Goal: Information Seeking & Learning: Learn about a topic

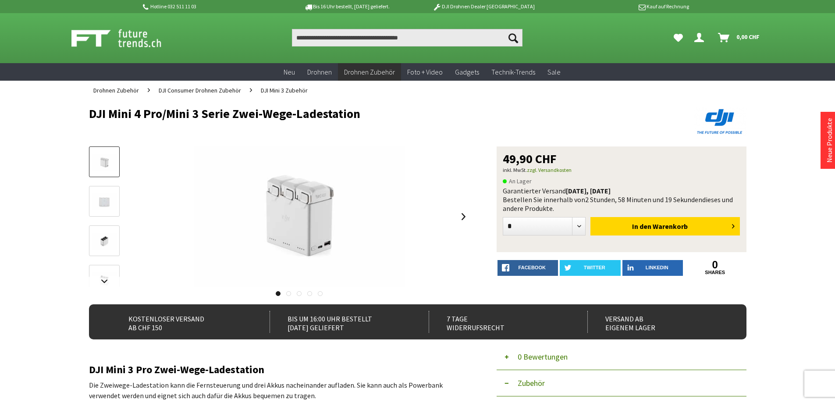
click at [108, 163] on img at bounding box center [104, 162] width 25 height 17
click at [103, 200] on img at bounding box center [104, 201] width 25 height 17
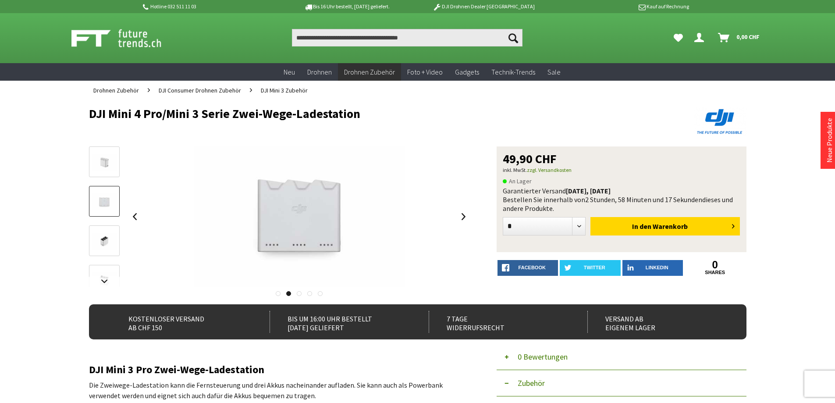
click at [102, 238] on img at bounding box center [104, 241] width 25 height 17
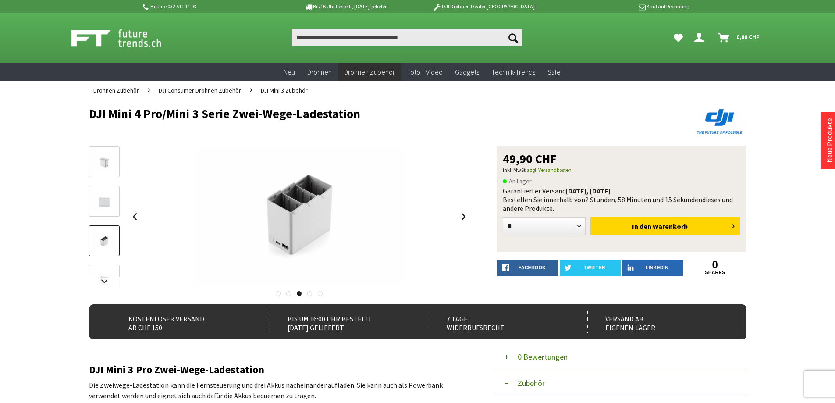
click at [105, 273] on img at bounding box center [104, 280] width 25 height 17
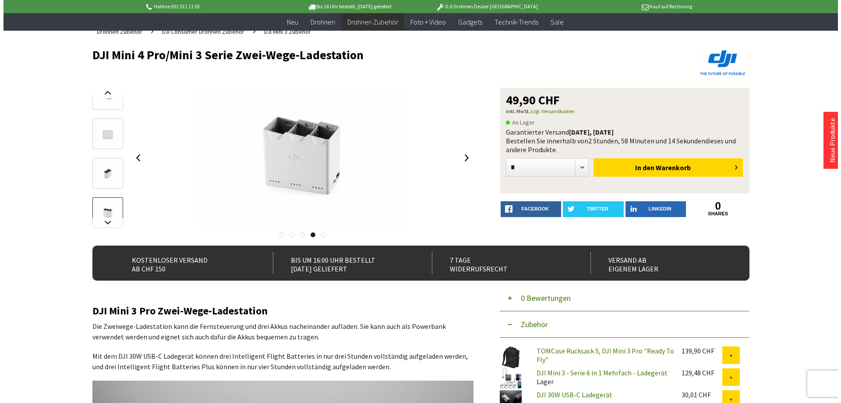
scroll to position [88, 0]
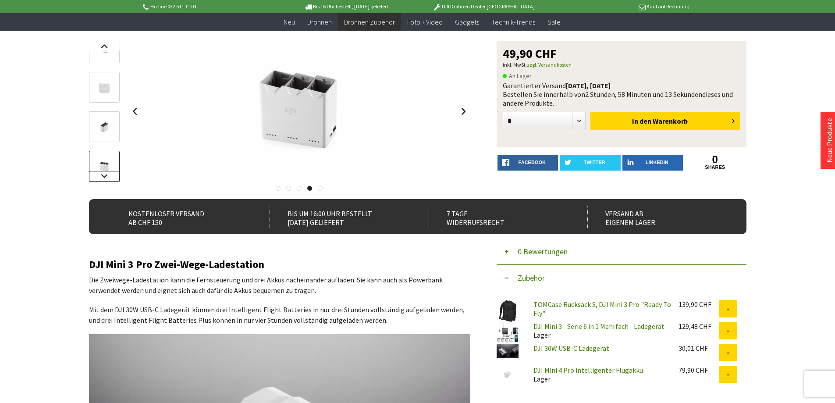
click at [105, 175] on link at bounding box center [104, 176] width 31 height 11
click at [106, 157] on img at bounding box center [104, 157] width 25 height 17
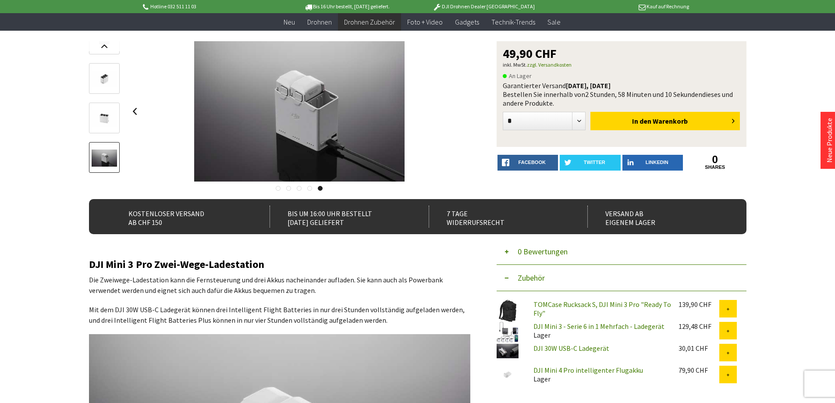
click at [109, 114] on img at bounding box center [104, 118] width 25 height 17
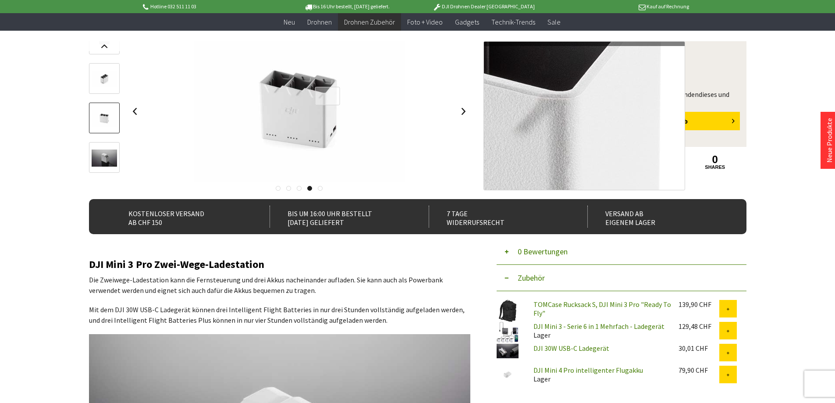
click at [327, 96] on div at bounding box center [327, 96] width 25 height 19
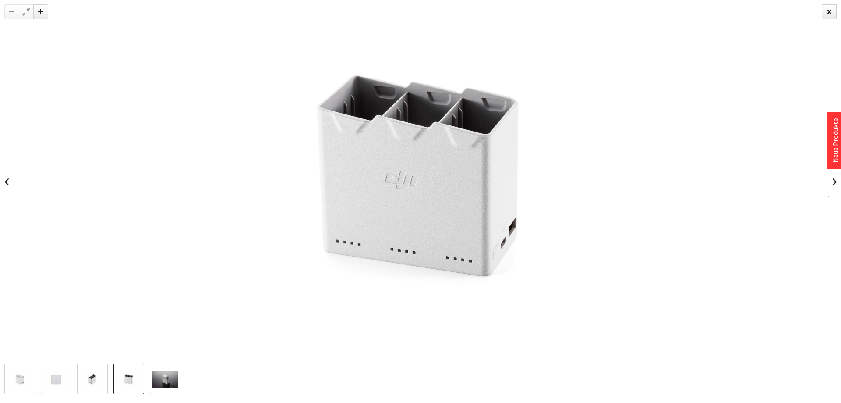
click at [834, 182] on link at bounding box center [834, 181] width 13 height 31
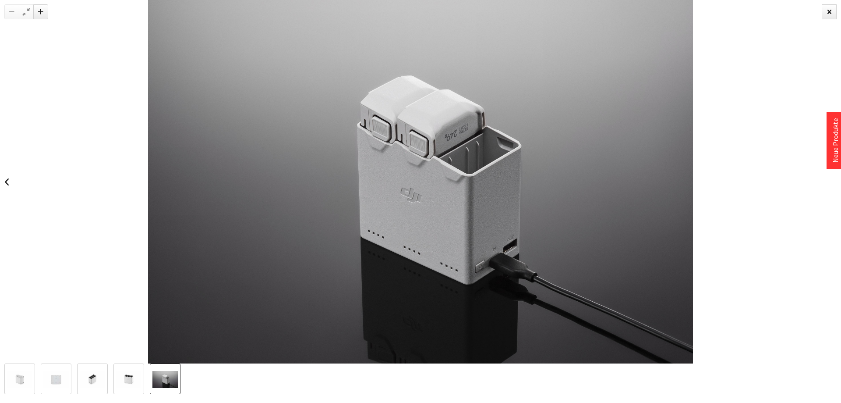
click at [834, 182] on div at bounding box center [420, 181] width 841 height 363
click at [7, 184] on link at bounding box center [6, 181] width 13 height 31
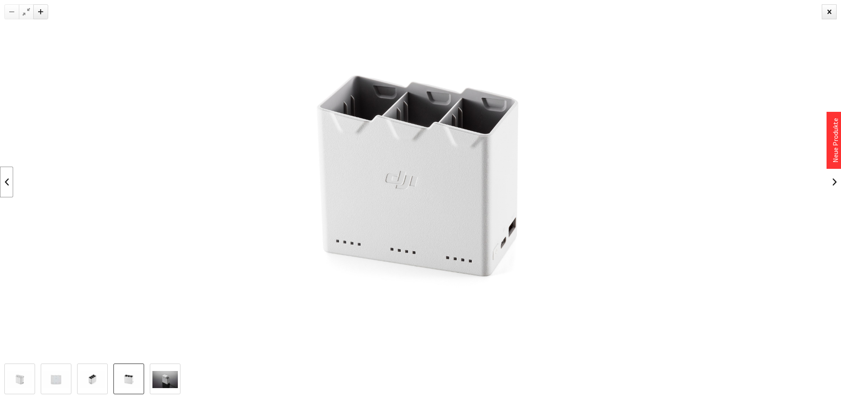
click at [7, 183] on link at bounding box center [6, 181] width 13 height 31
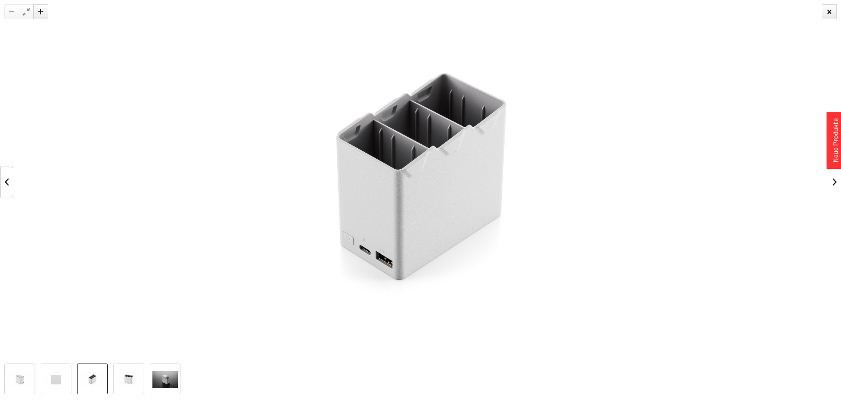
click at [7, 182] on link at bounding box center [6, 181] width 13 height 31
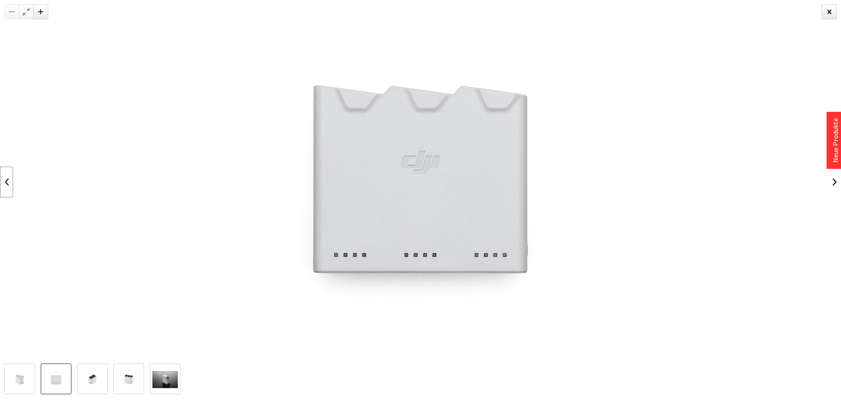
click at [7, 182] on link at bounding box center [6, 181] width 13 height 31
click at [7, 182] on div at bounding box center [420, 181] width 841 height 363
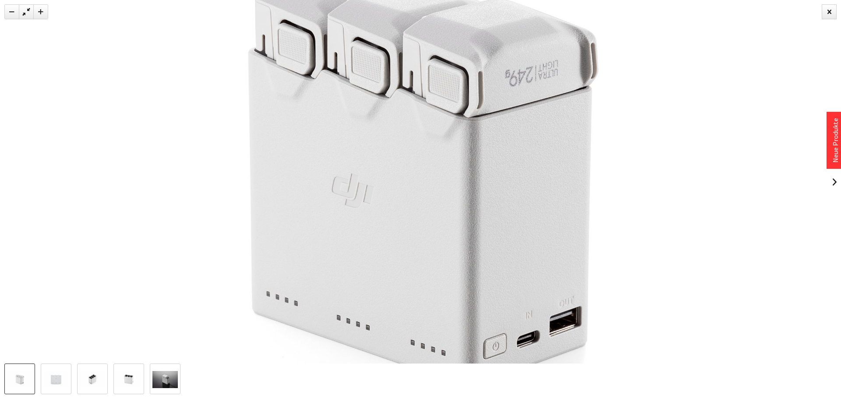
click at [8, 182] on img at bounding box center [420, 182] width 1089 height 726
